Goal: Information Seeking & Learning: Learn about a topic

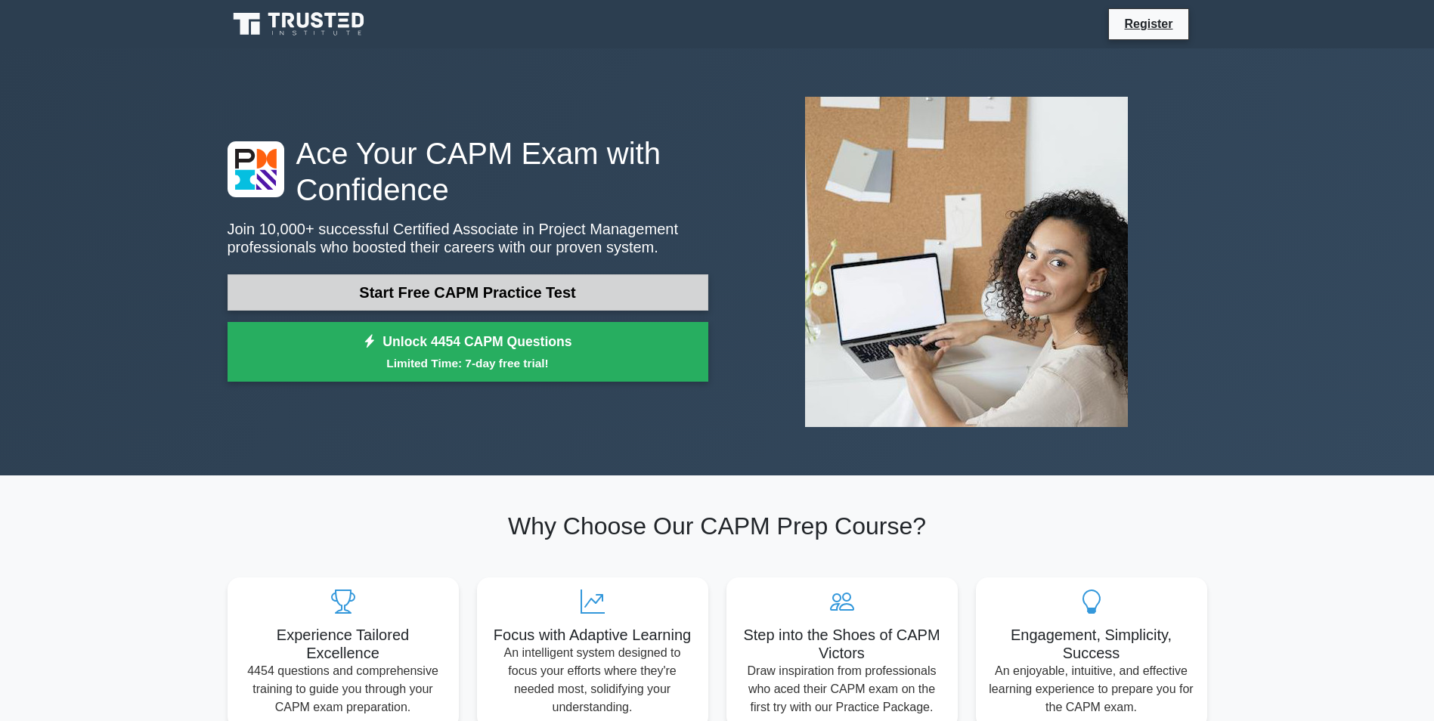
click at [528, 286] on link "Start Free CAPM Practice Test" at bounding box center [468, 292] width 481 height 36
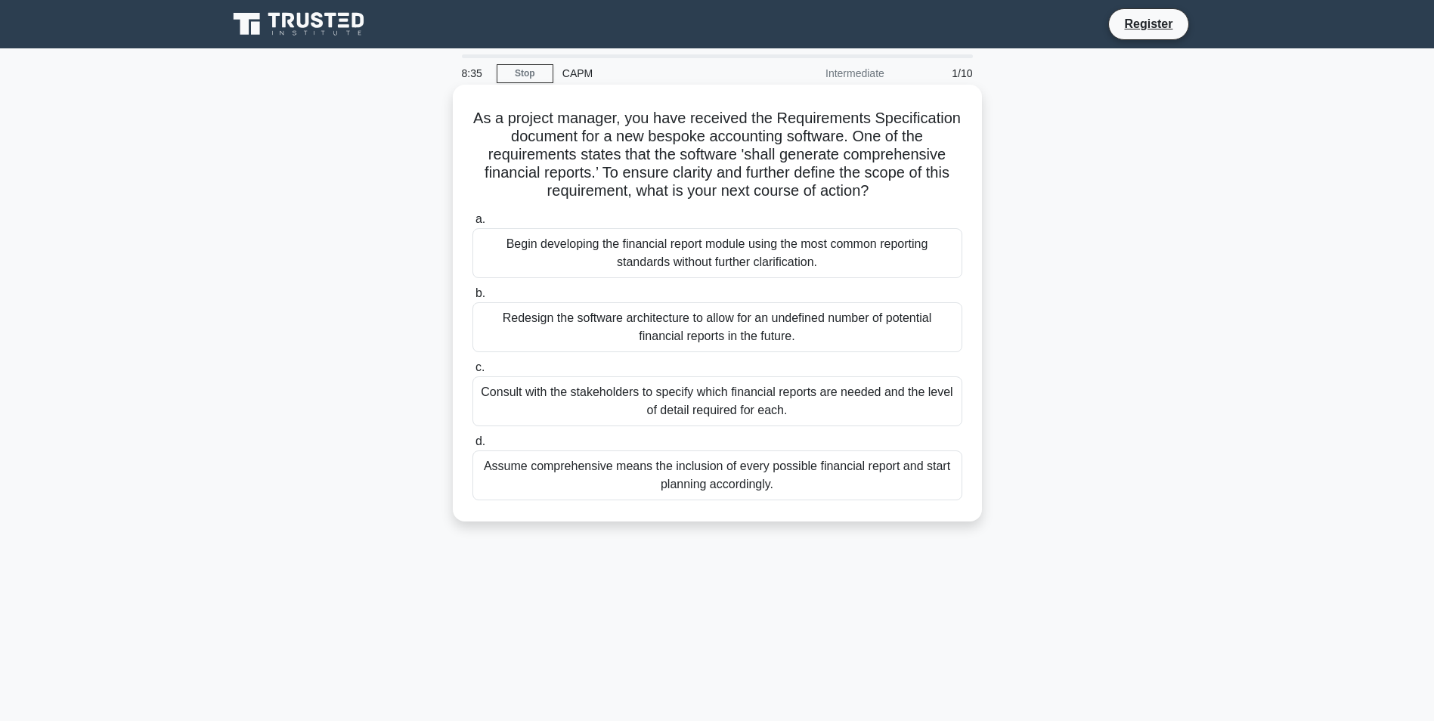
click at [790, 398] on div "Consult with the stakeholders to specify which financial reports are needed and…" at bounding box center [717, 401] width 490 height 50
click at [472, 373] on input "c. Consult with the stakeholders to specify which financial reports are needed …" at bounding box center [472, 368] width 0 height 10
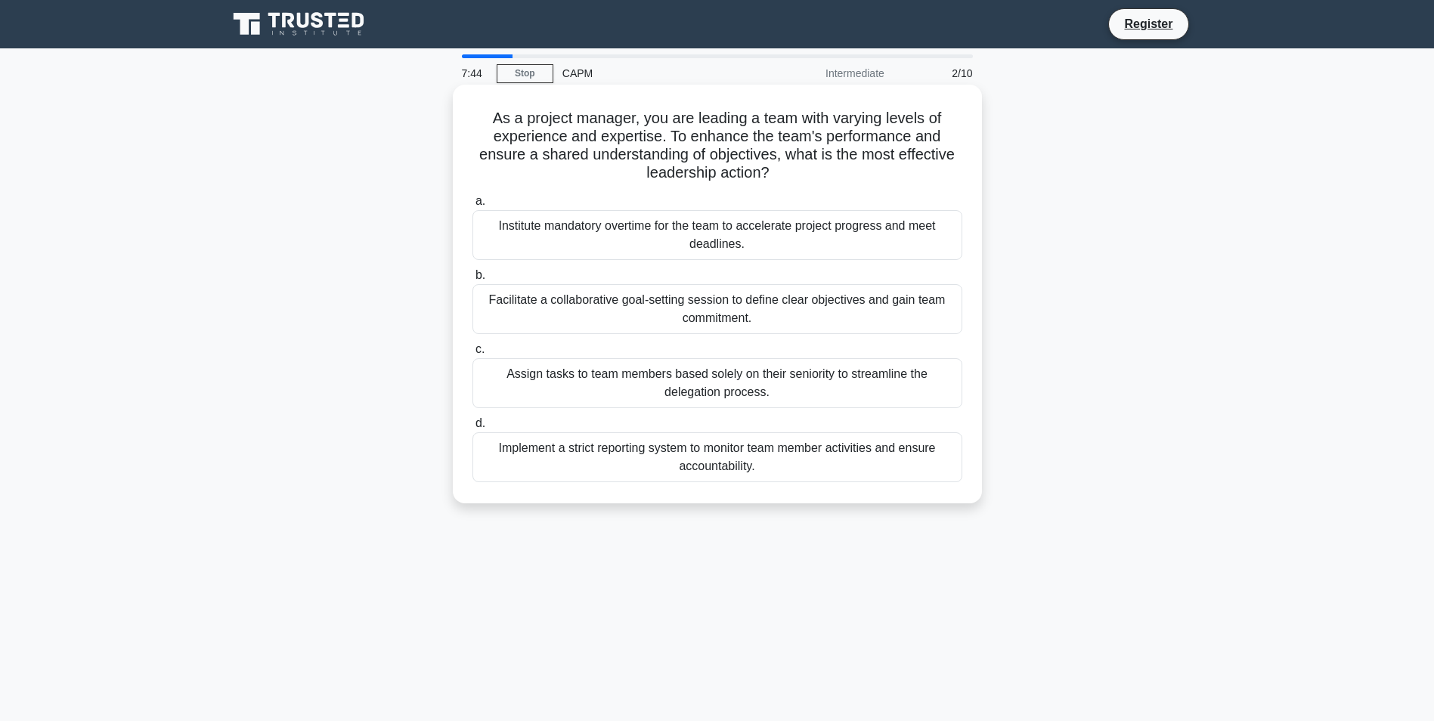
click at [773, 308] on div "Facilitate a collaborative goal-setting session to define clear objectives and …" at bounding box center [717, 309] width 490 height 50
click at [472, 280] on input "b. Facilitate a collaborative goal-setting session to define clear objectives a…" at bounding box center [472, 276] width 0 height 10
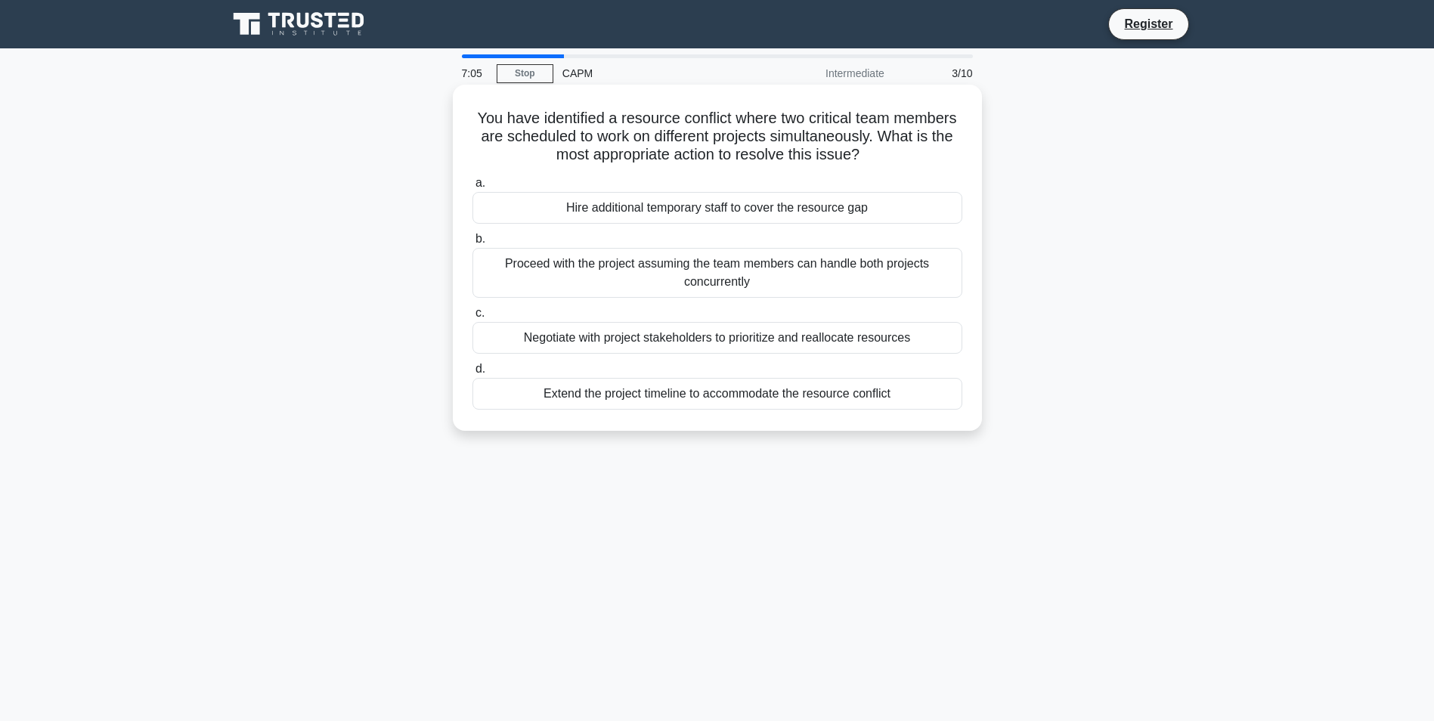
click at [758, 339] on div "Negotiate with project stakeholders to prioritize and reallocate resources" at bounding box center [717, 338] width 490 height 32
click at [472, 318] on input "c. Negotiate with project stakeholders to prioritize and reallocate resources" at bounding box center [472, 313] width 0 height 10
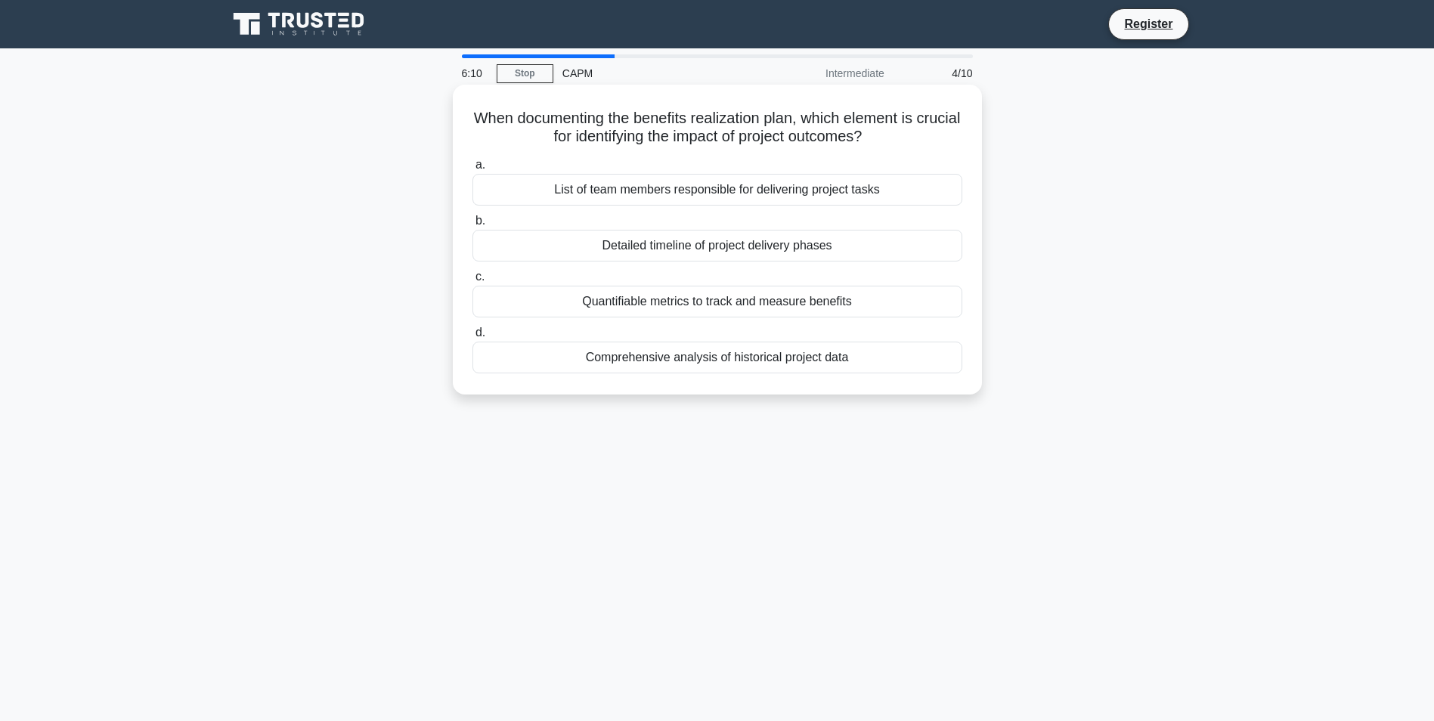
click at [692, 299] on div "Quantifiable metrics to track and measure benefits" at bounding box center [717, 302] width 490 height 32
click at [472, 282] on input "c. Quantifiable metrics to track and measure benefits" at bounding box center [472, 277] width 0 height 10
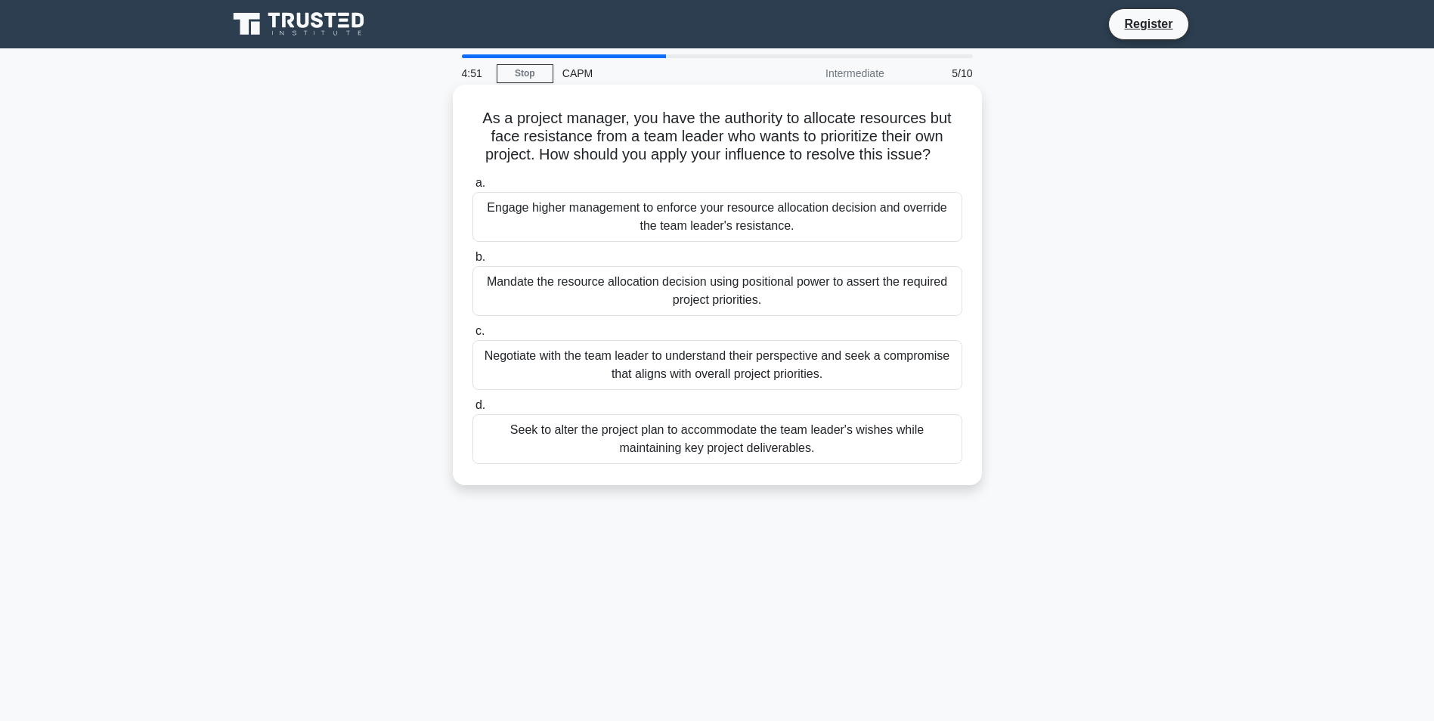
click at [725, 443] on div "Seek to alter the project plan to accommodate the team leader's wishes while ma…" at bounding box center [717, 439] width 490 height 50
click at [472, 410] on input "d. Seek to alter the project plan to accommodate the team leader's wishes while…" at bounding box center [472, 406] width 0 height 10
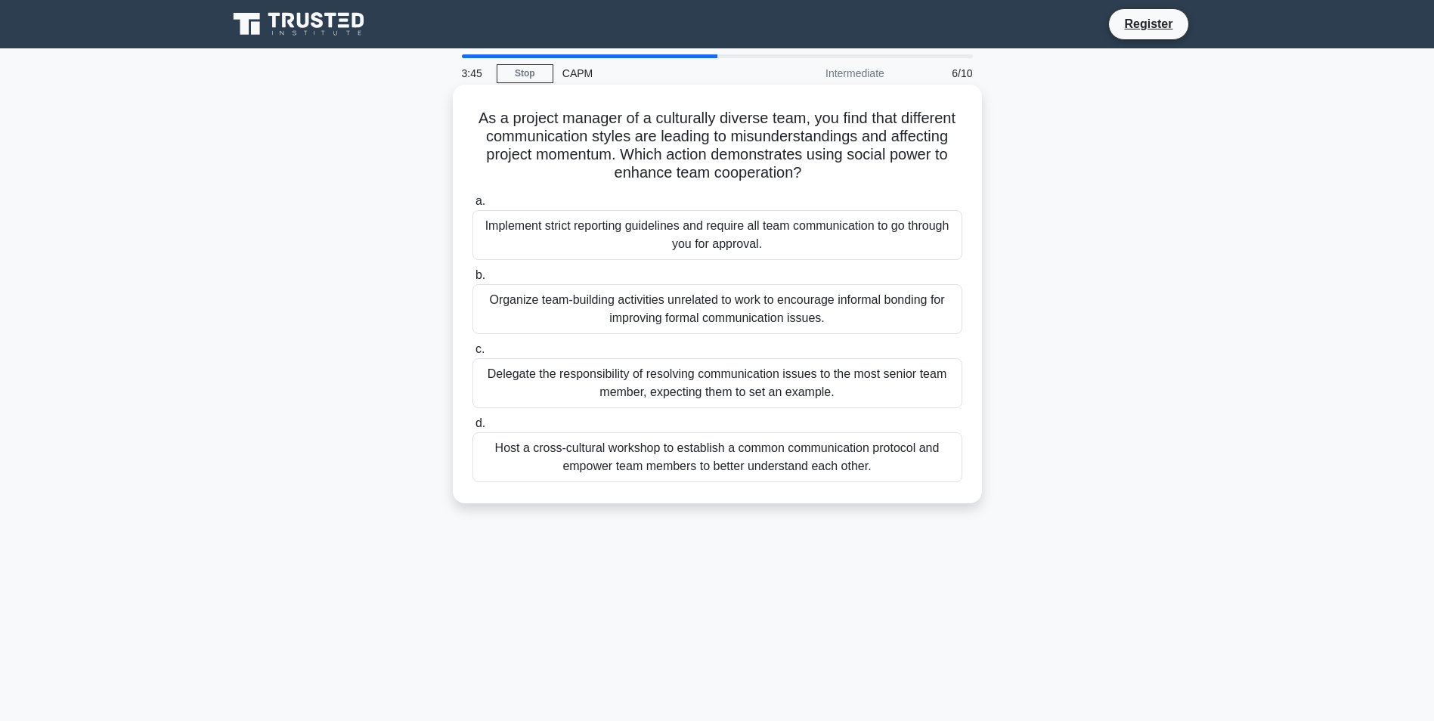
click at [773, 454] on div "Host a cross-cultural workshop to establish a common communication protocol and…" at bounding box center [717, 457] width 490 height 50
click at [472, 429] on input "d. Host a cross-cultural workshop to establish a common communication protocol …" at bounding box center [472, 424] width 0 height 10
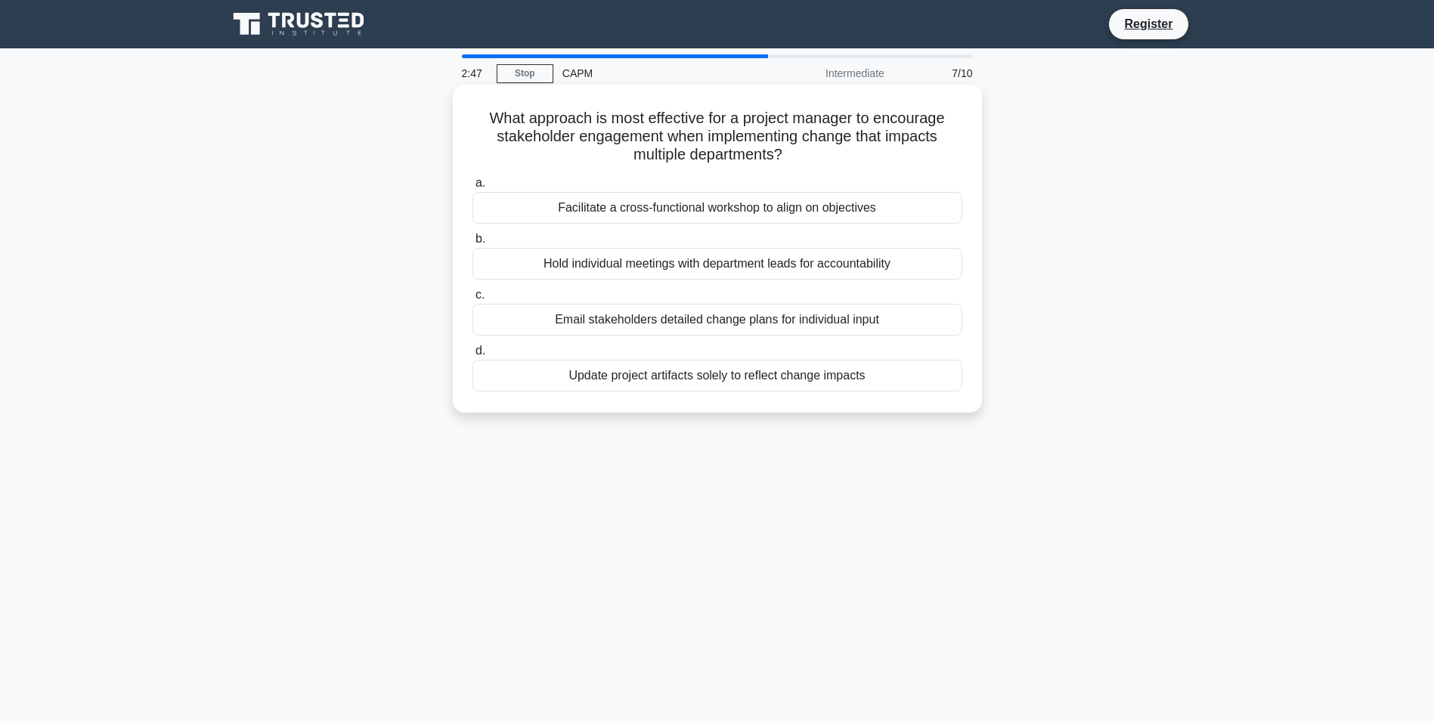
click at [723, 210] on div "Facilitate a cross-functional workshop to align on objectives" at bounding box center [717, 208] width 490 height 32
click at [472, 188] on input "a. Facilitate a cross-functional workshop to align on objectives" at bounding box center [472, 183] width 0 height 10
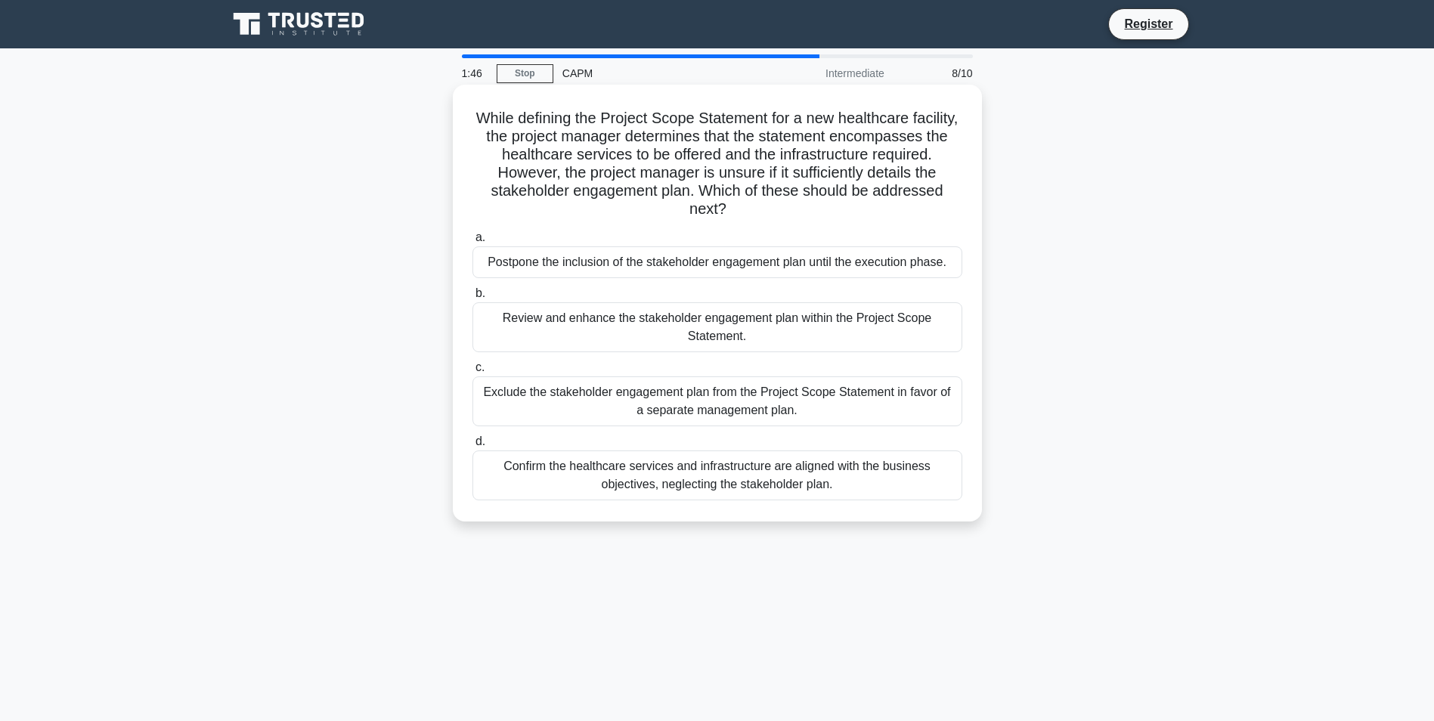
click at [699, 326] on div "Review and enhance the stakeholder engagement plan within the Project Scope Sta…" at bounding box center [717, 327] width 490 height 50
click at [472, 299] on input "b. Review and enhance the stakeholder engagement plan within the Project Scope …" at bounding box center [472, 294] width 0 height 10
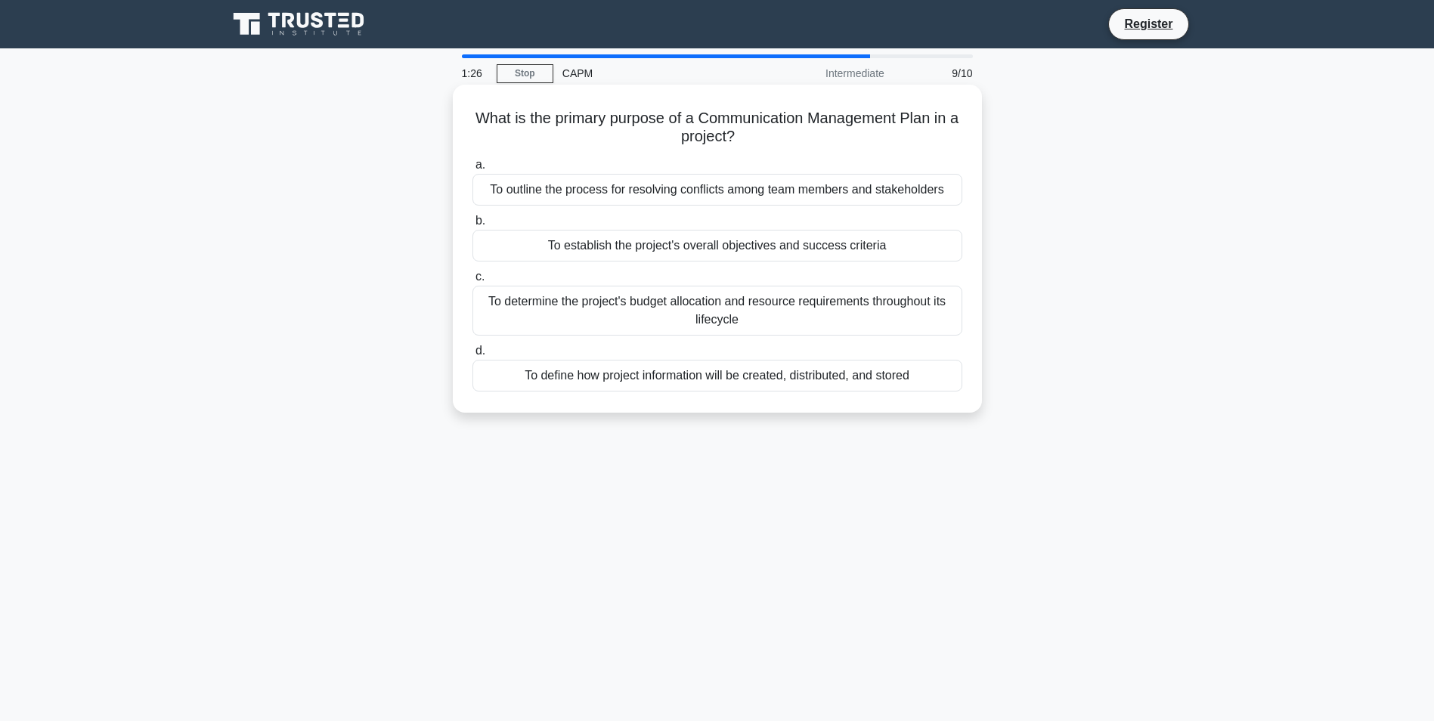
click at [890, 380] on div "To define how project information will be created, distributed, and stored" at bounding box center [717, 376] width 490 height 32
click at [472, 356] on input "d. To define how project information will be created, distributed, and stored" at bounding box center [472, 351] width 0 height 10
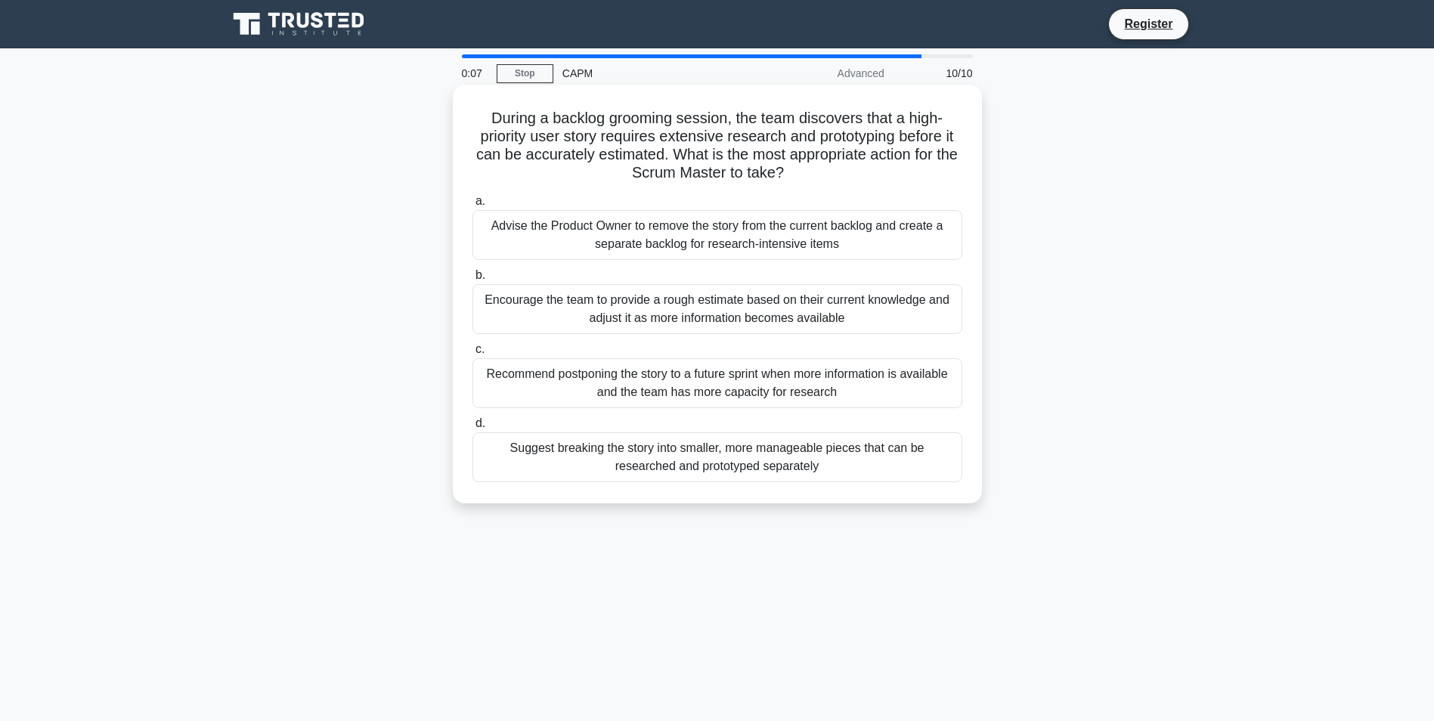
click at [791, 314] on div "Encourage the team to provide a rough estimate based on their current knowledge…" at bounding box center [717, 309] width 490 height 50
click at [472, 280] on input "b. Encourage the team to provide a rough estimate based on their current knowle…" at bounding box center [472, 276] width 0 height 10
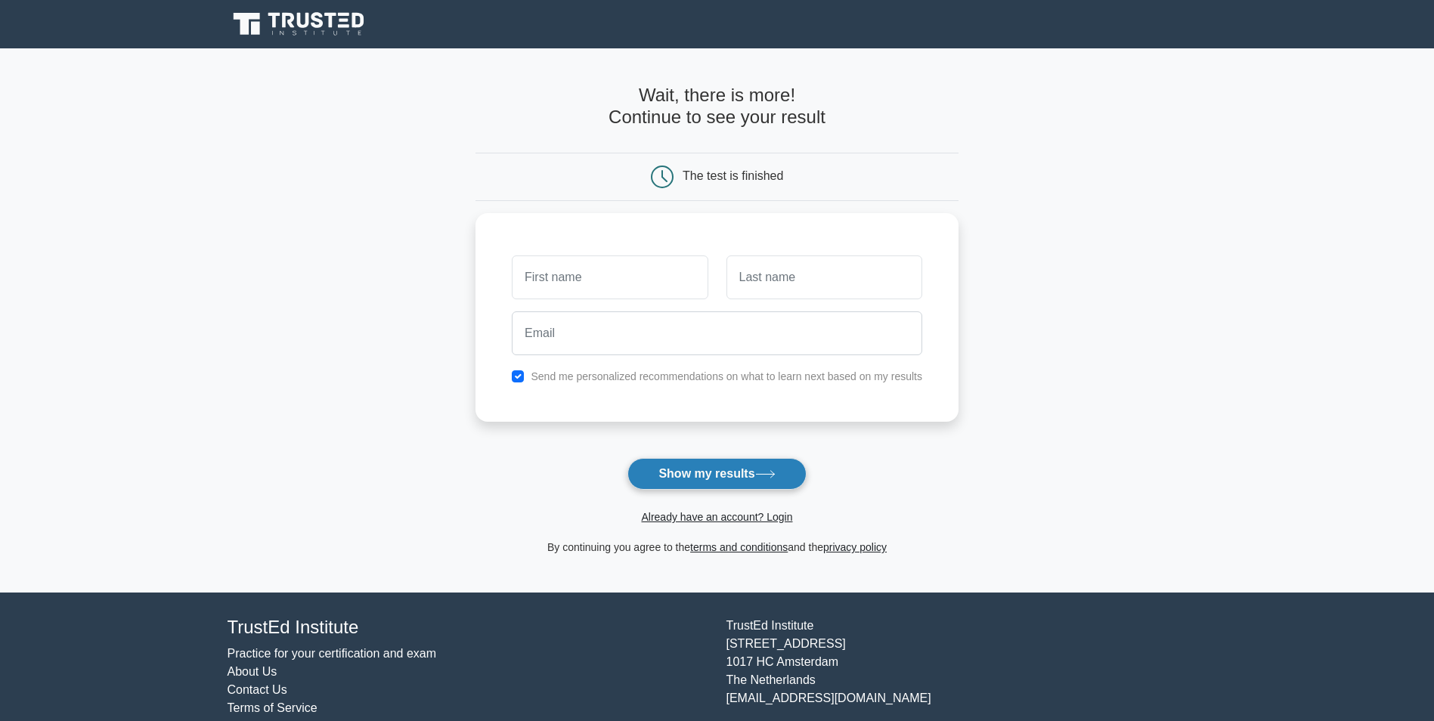
click at [695, 467] on button "Show my results" at bounding box center [716, 474] width 178 height 32
click at [612, 280] on input "text" at bounding box center [610, 274] width 196 height 44
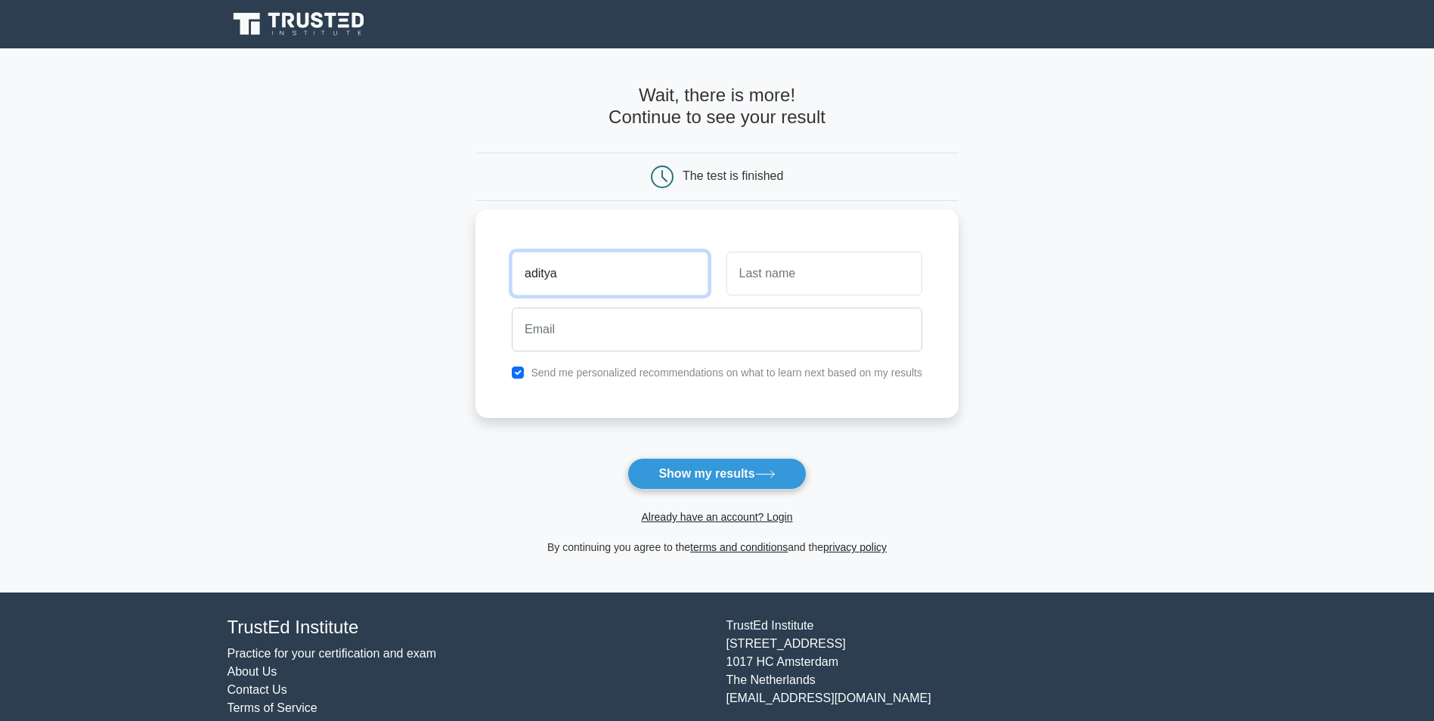
type input "aditya"
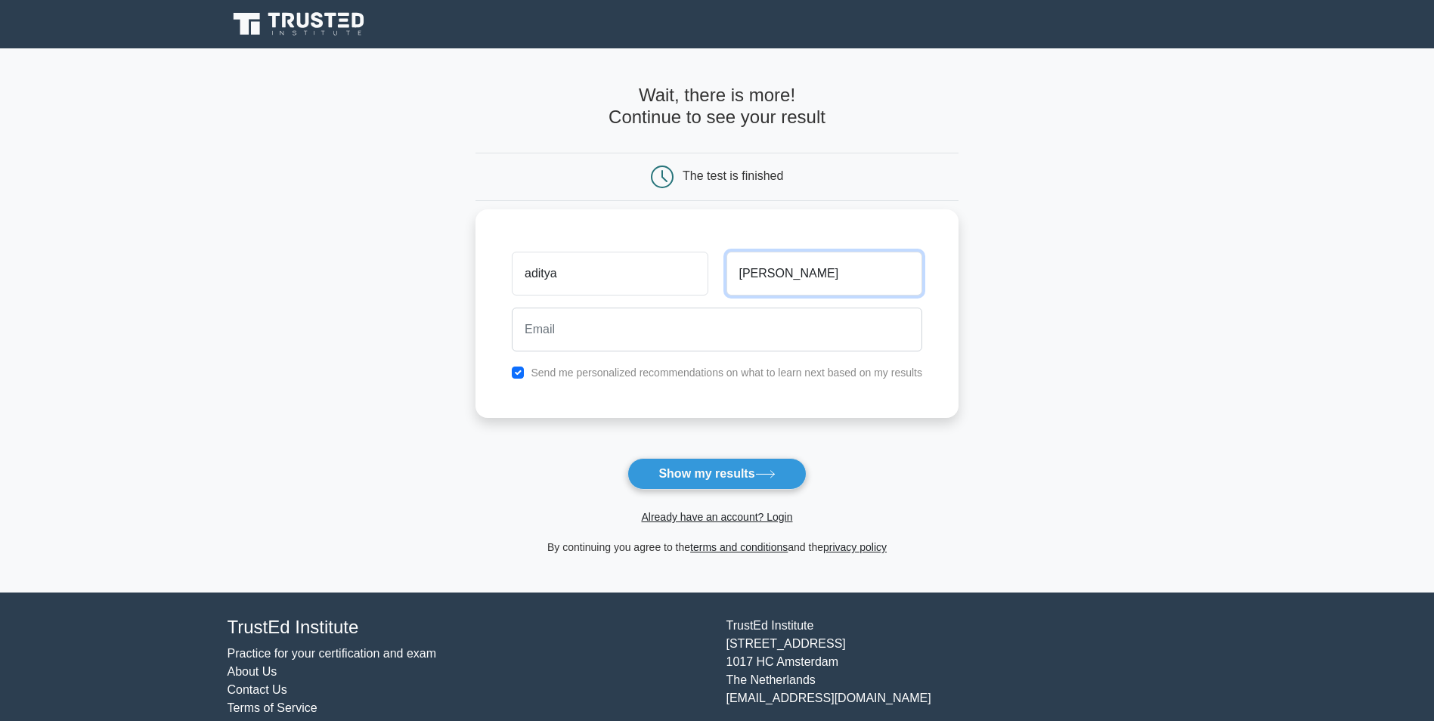
type input "[PERSON_NAME]"
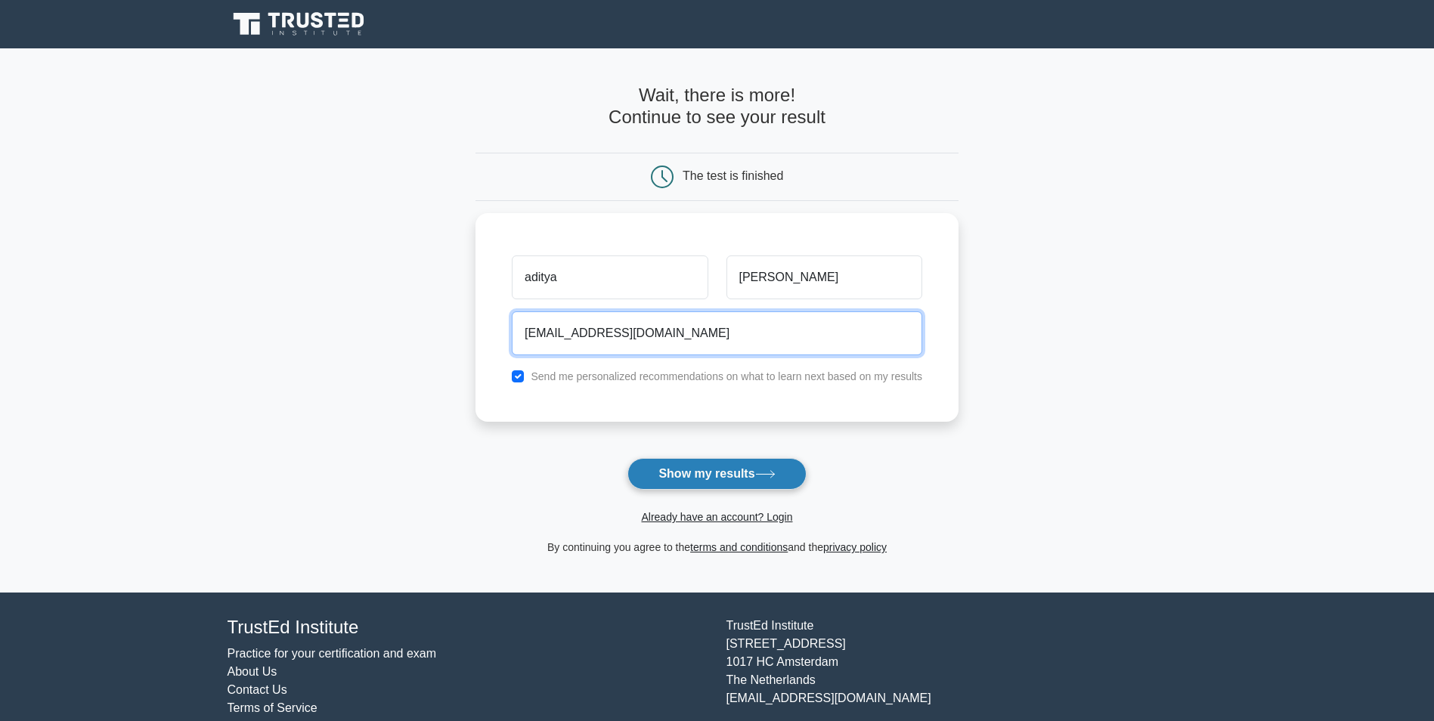
type input "[EMAIL_ADDRESS][DOMAIN_NAME]"
click at [742, 470] on button "Show my results" at bounding box center [716, 474] width 178 height 32
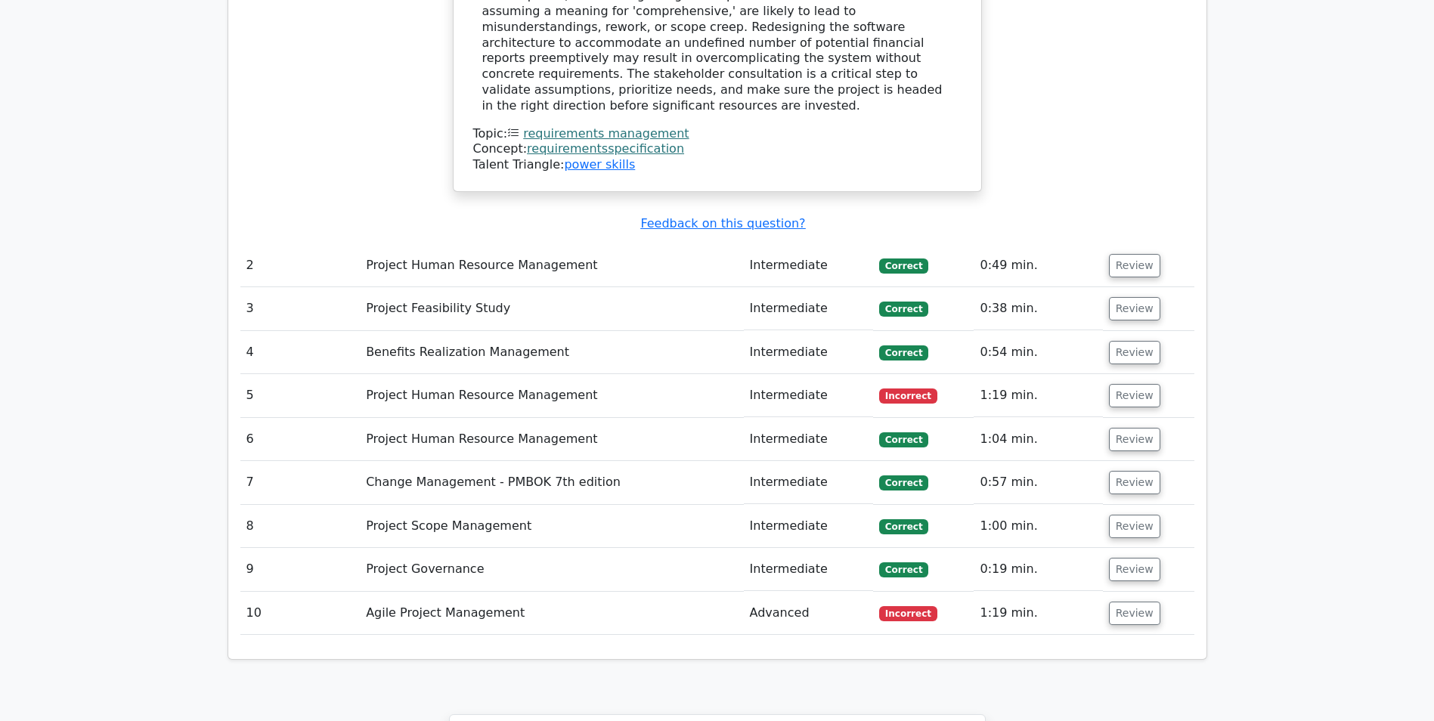
scroll to position [2041, 0]
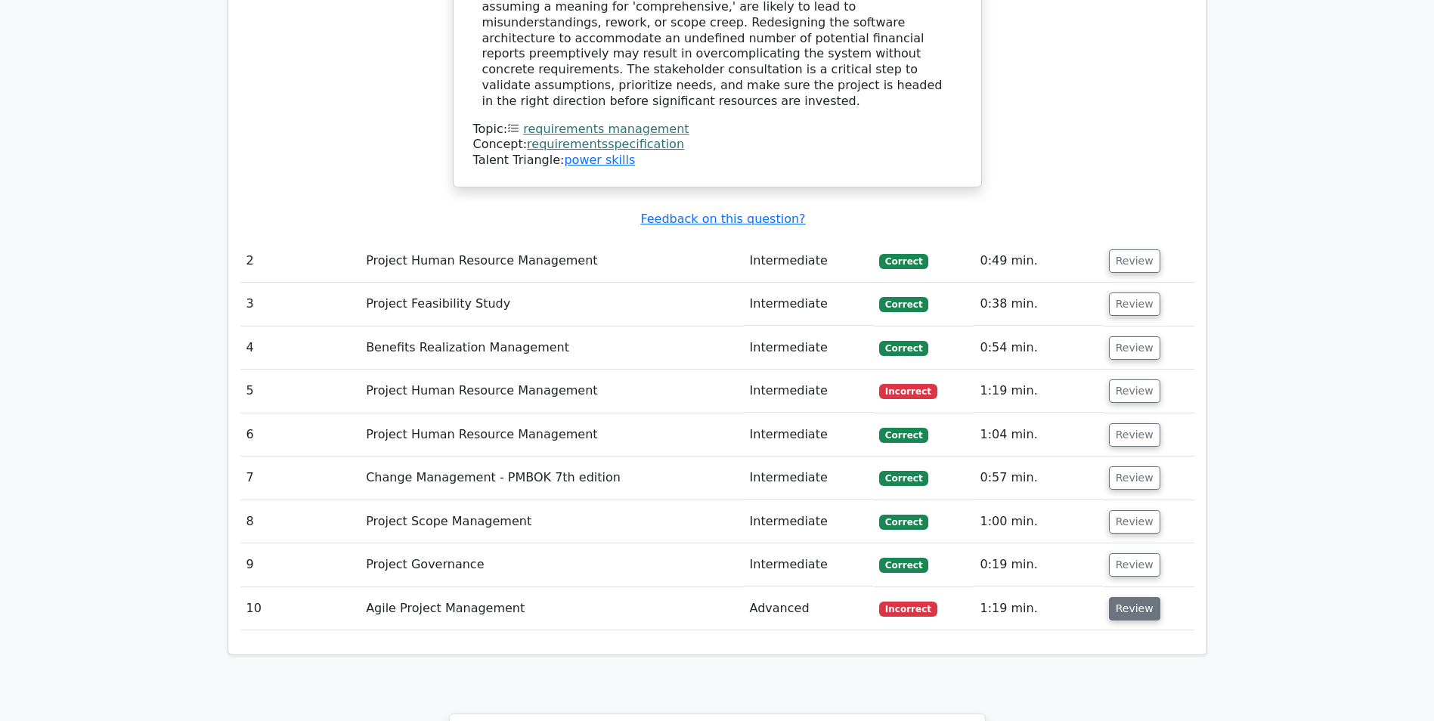
click at [1136, 597] on button "Review" at bounding box center [1134, 608] width 51 height 23
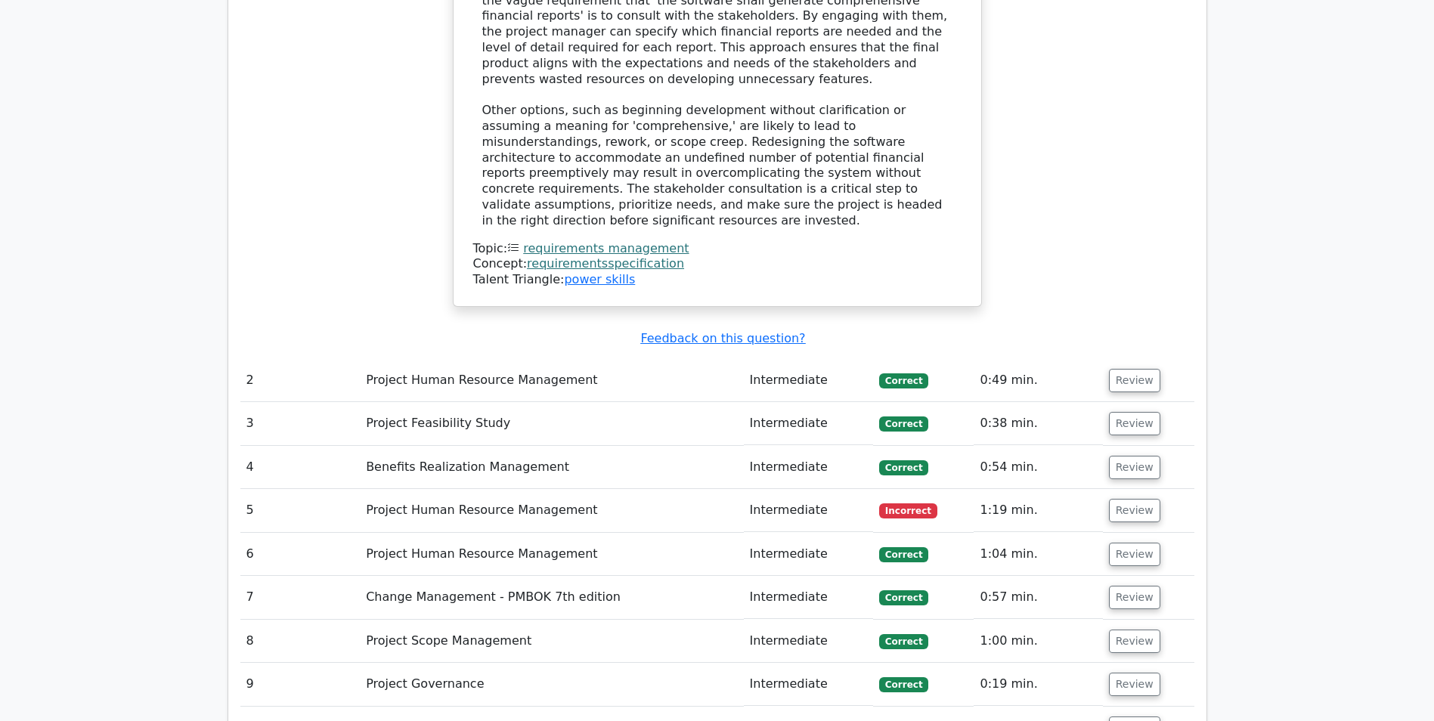
scroll to position [1890, 0]
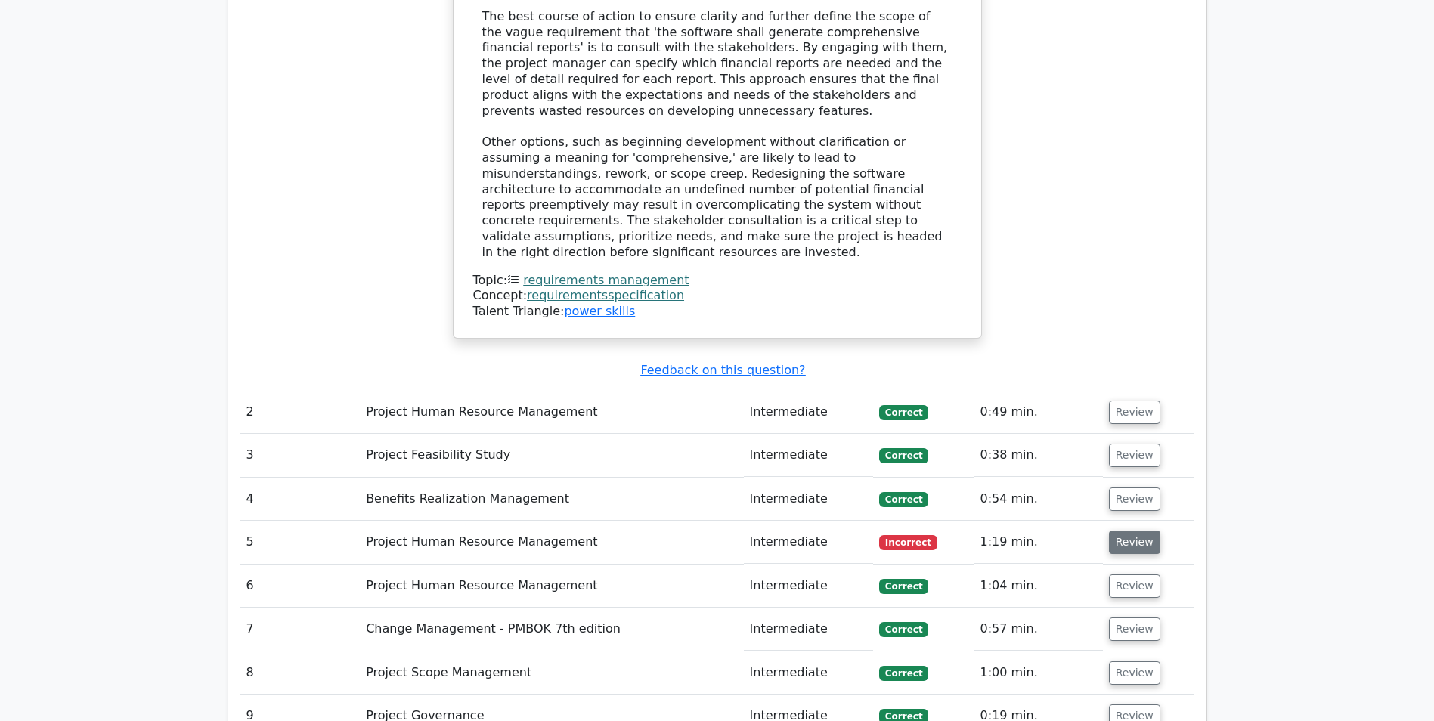
click at [1143, 531] on button "Review" at bounding box center [1134, 542] width 51 height 23
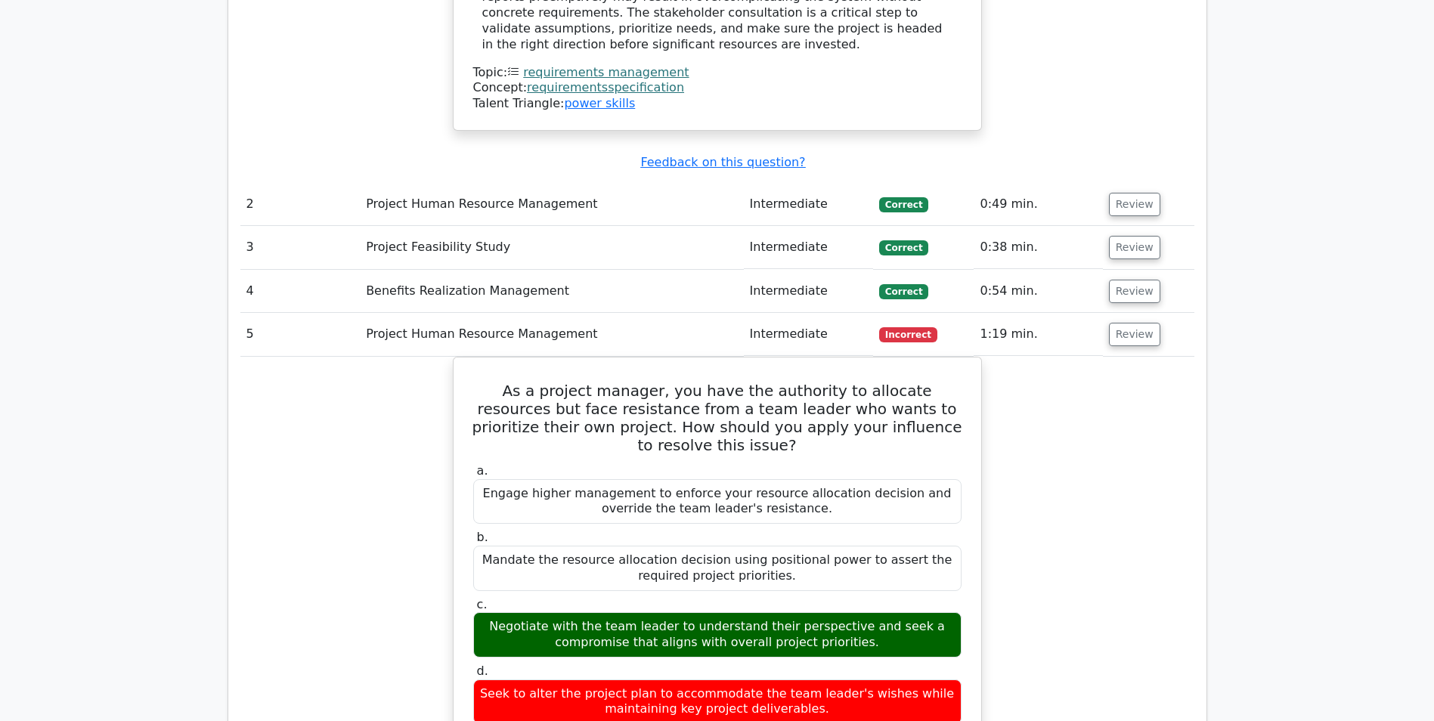
scroll to position [2116, 0]
